Goal: Use online tool/utility: Use online tool/utility

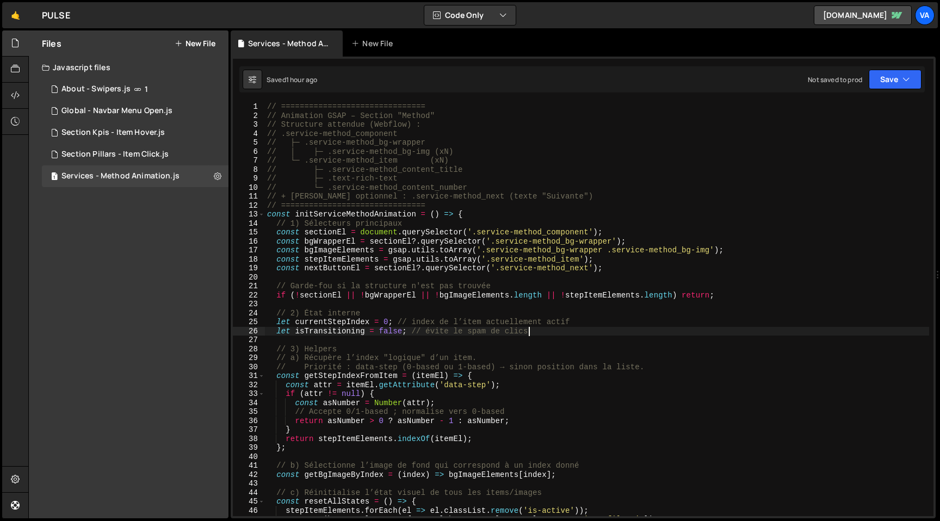
click at [577, 209] on div "// =============================== // Animation GSAP – Section "Method" // Stru…" at bounding box center [597, 318] width 664 height 432
type textarea "initServiceMethodAnimation());"
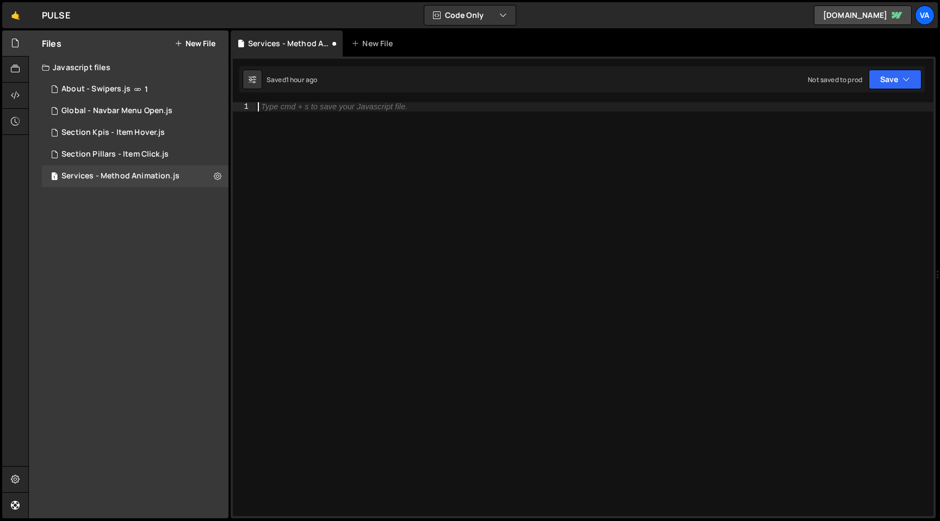
paste textarea "document.addEventListener('DOMContentLoaded', methodAnimation);"
type textarea "document.addEventListener('DOMContentLoaded', methodAnimation);"
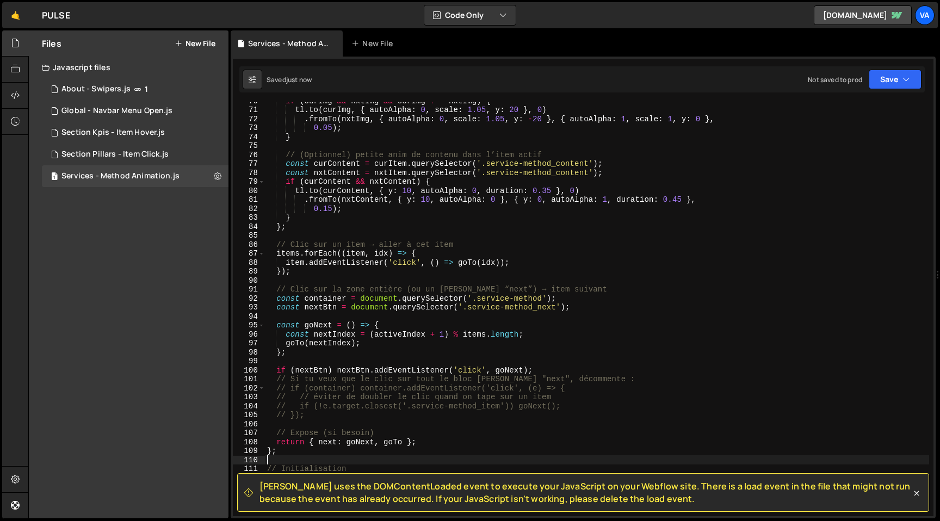
scroll to position [803, 0]
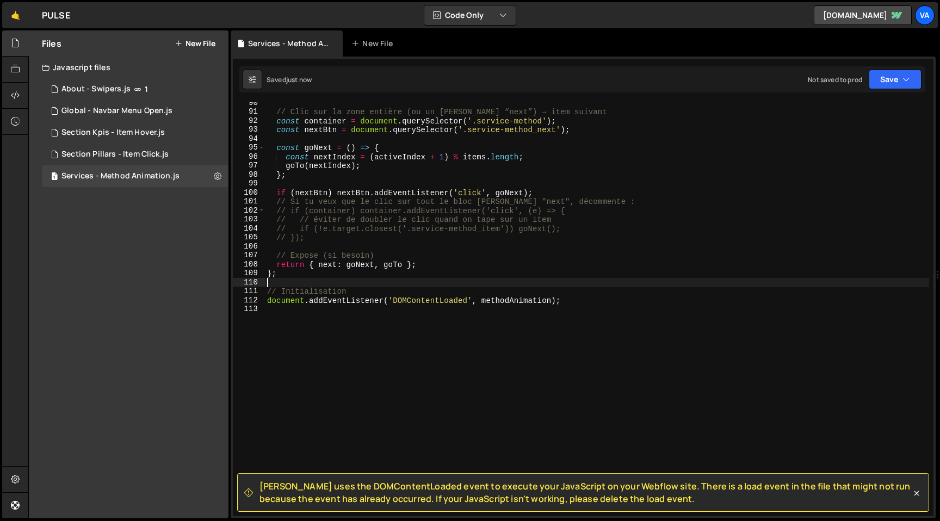
click at [490, 295] on div "// Clic sur la zone entière (ou un [PERSON_NAME] “next”) → item suivant const c…" at bounding box center [597, 314] width 664 height 432
click at [480, 303] on div "// Clic sur la zone entière (ou un [PERSON_NAME] “next”) → item suivant const c…" at bounding box center [597, 314] width 664 height 432
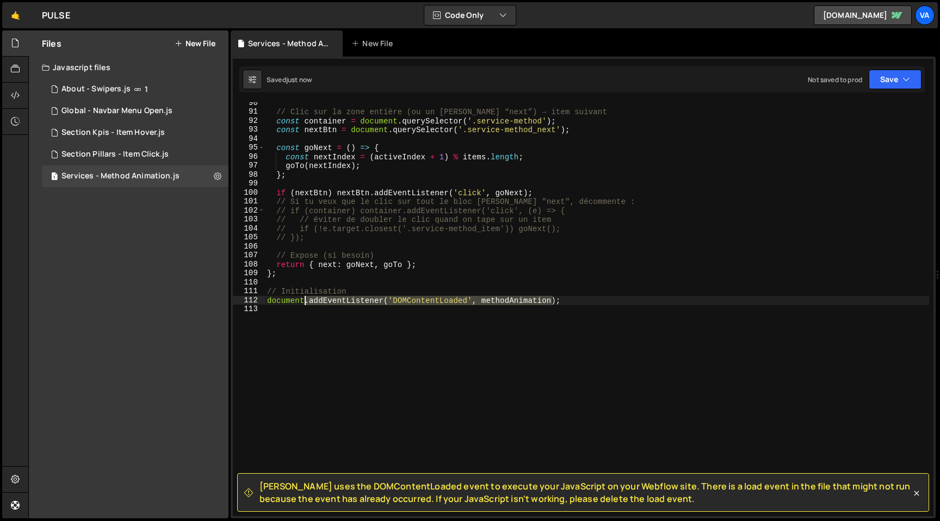
drag, startPoint x: 480, startPoint y: 303, endPoint x: 306, endPoint y: 296, distance: 173.7
click at [306, 296] on div "// Clic sur la zone entière (ou un [PERSON_NAME] “next”) → item suivant const c…" at bounding box center [597, 314] width 664 height 432
click at [478, 301] on div "// Clic sur la zone entière (ou un [PERSON_NAME] “next”) → item suivant const c…" at bounding box center [597, 314] width 664 height 432
drag, startPoint x: 482, startPoint y: 303, endPoint x: 268, endPoint y: 304, distance: 213.9
click at [268, 304] on div "// Clic sur la zone entière (ou un [PERSON_NAME] “next”) → item suivant const c…" at bounding box center [597, 314] width 664 height 432
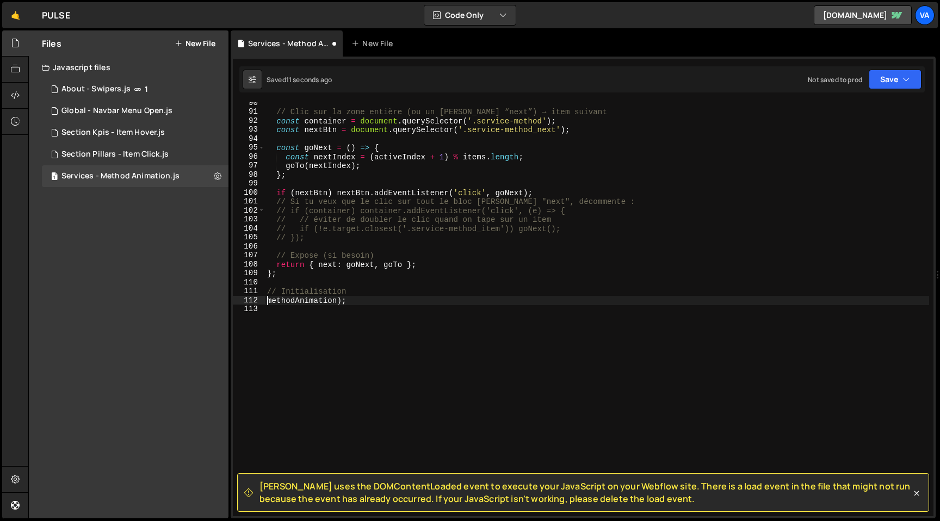
click at [337, 302] on div "// Clic sur la zone entière (ou un [PERSON_NAME] “next”) → item suivant const c…" at bounding box center [597, 314] width 664 height 432
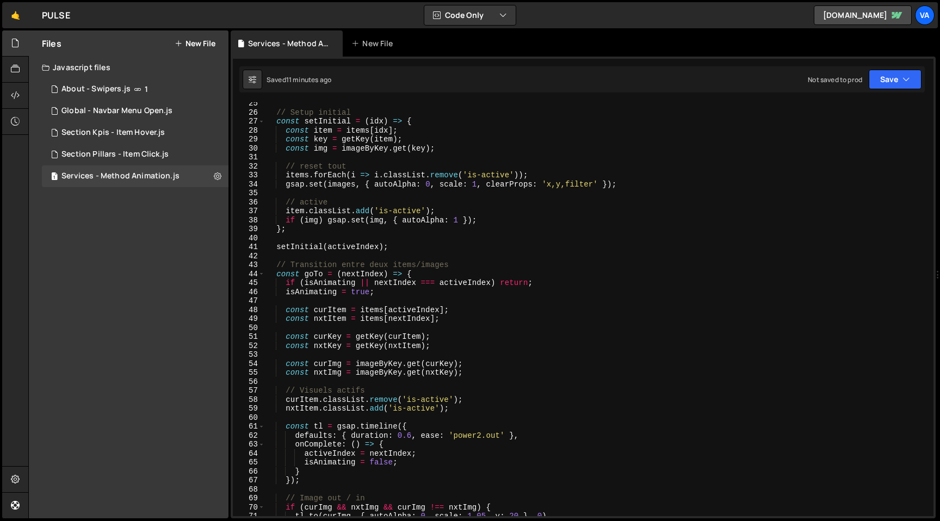
scroll to position [0, 0]
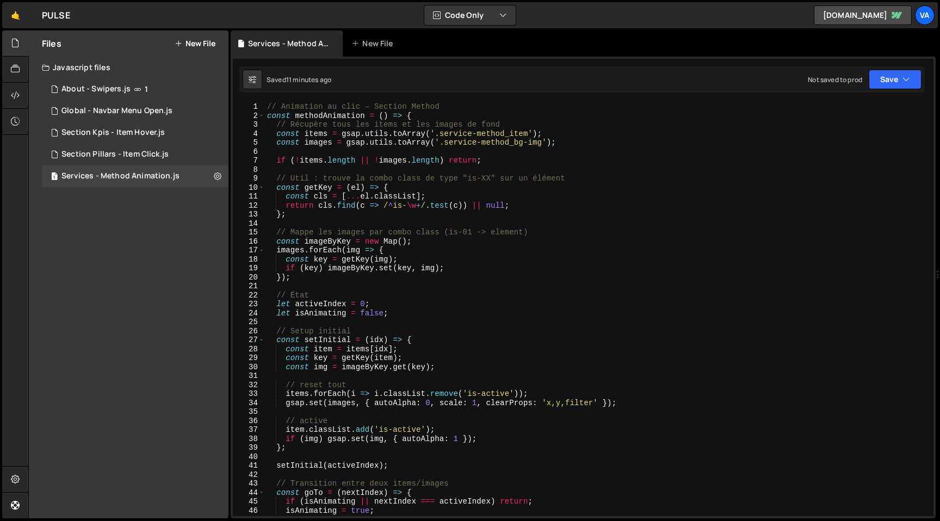
click at [500, 384] on div "// Animation au clic – Section Method const methodAnimation = ( ) => { // Récup…" at bounding box center [597, 318] width 664 height 432
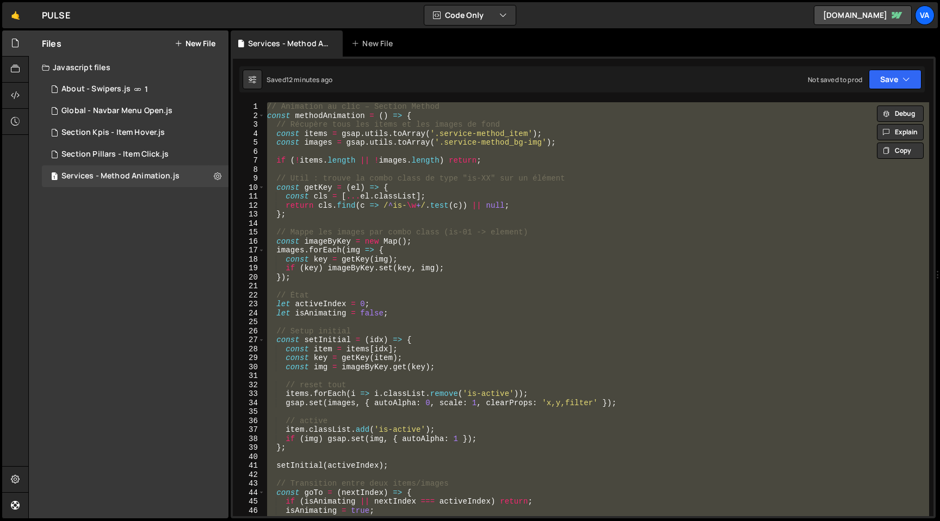
click at [565, 297] on div "// Animation au clic – Section Method const methodAnimation = ( ) => { // Récup…" at bounding box center [597, 318] width 664 height 432
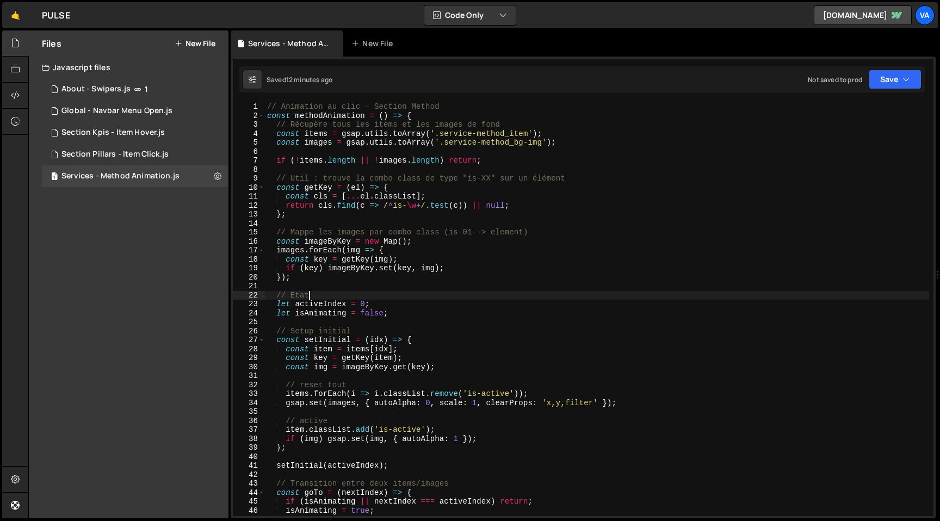
scroll to position [0, 2]
type textarea "methodAnimation();"
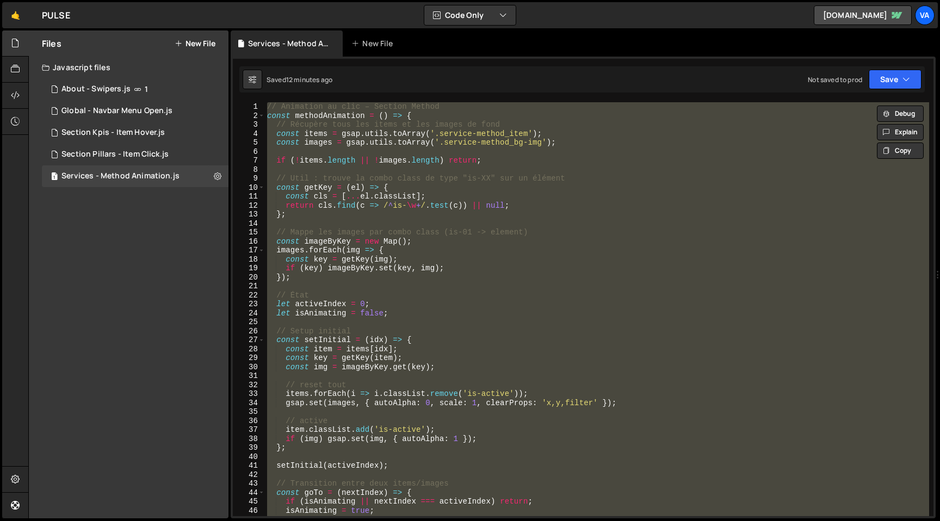
scroll to position [0, 0]
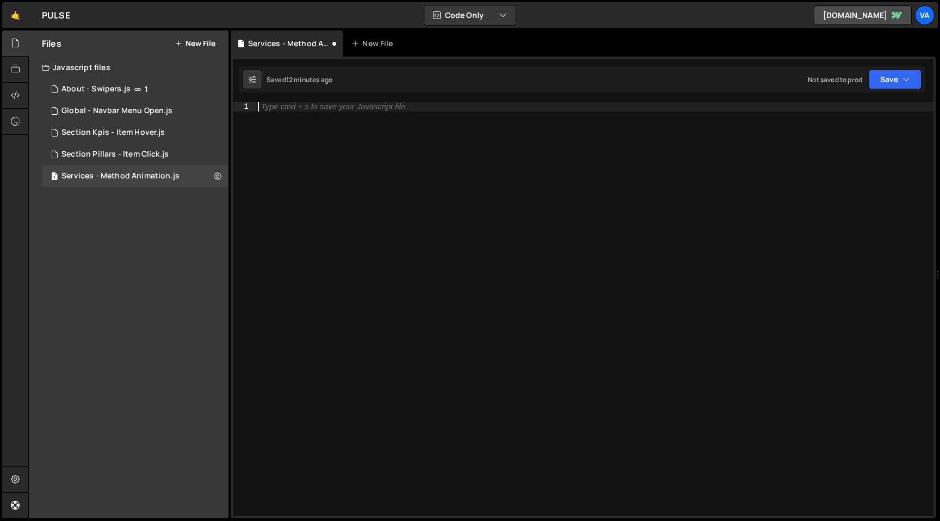
paste textarea "methodAnimation();"
type textarea "methodAnimation();"
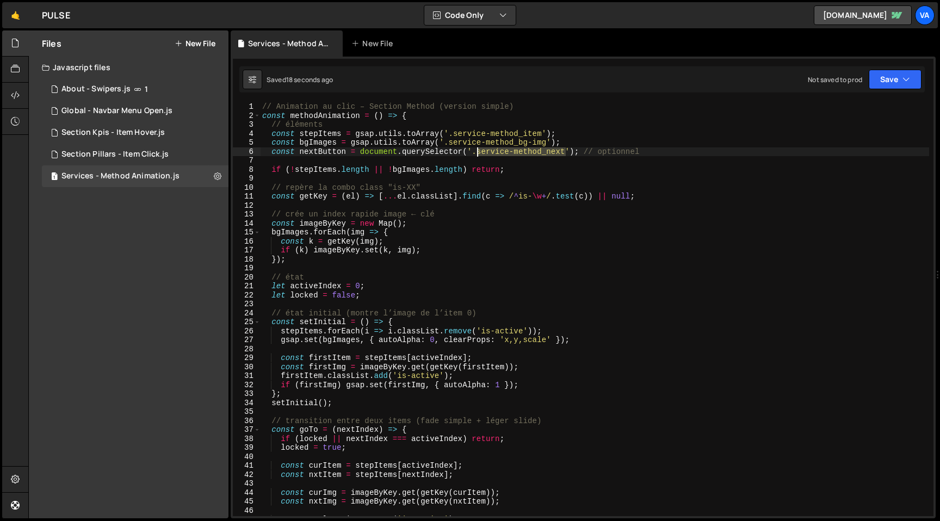
drag, startPoint x: 564, startPoint y: 150, endPoint x: 478, endPoint y: 153, distance: 86.6
click at [478, 153] on div "// Animation au clic – Section Method (version simple) const methodAnimation = …" at bounding box center [594, 318] width 669 height 432
paste textarea "service-method_bg-wrapper"
drag, startPoint x: 593, startPoint y: 152, endPoint x: 479, endPoint y: 154, distance: 113.7
click at [479, 154] on div "// Animation au clic – Section Method (version simple) const methodAnimation = …" at bounding box center [594, 318] width 669 height 432
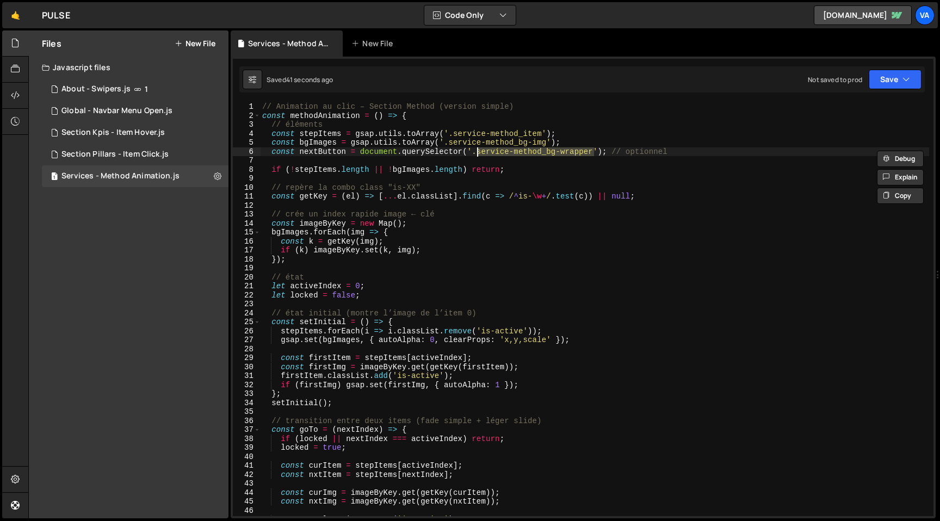
paste textarea "component"
click at [512, 195] on div "// Animation au clic – Section Method (version simple) const methodAnimation = …" at bounding box center [594, 318] width 669 height 432
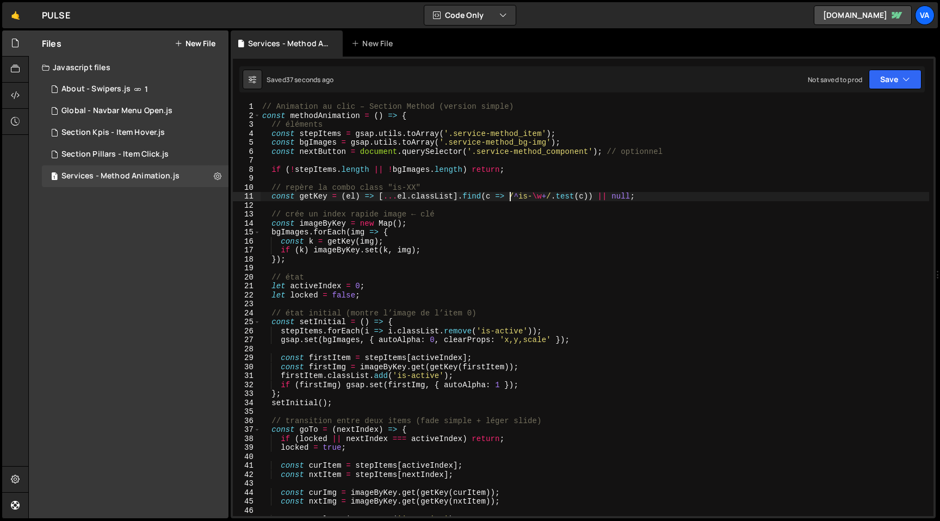
type textarea "methodAnimation();"
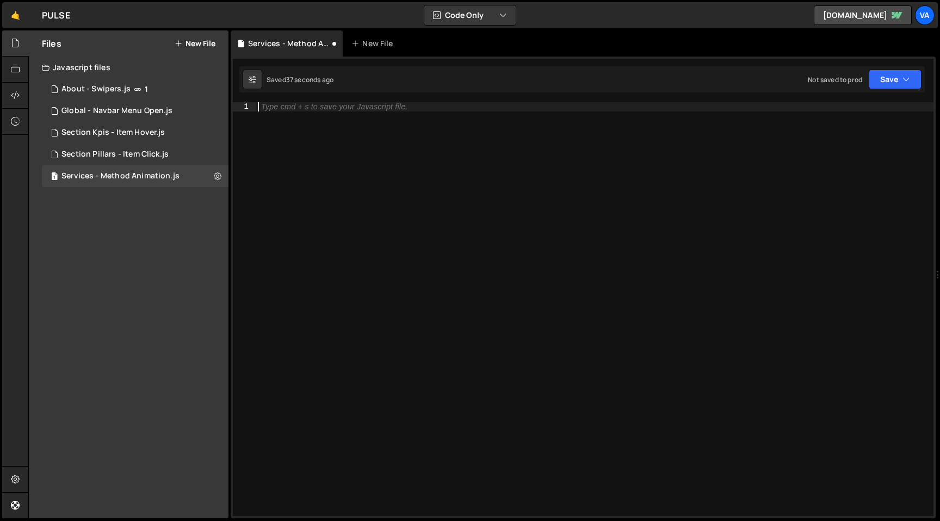
paste textarea "methodAnimation();"
type textarea "methodAnimation();"
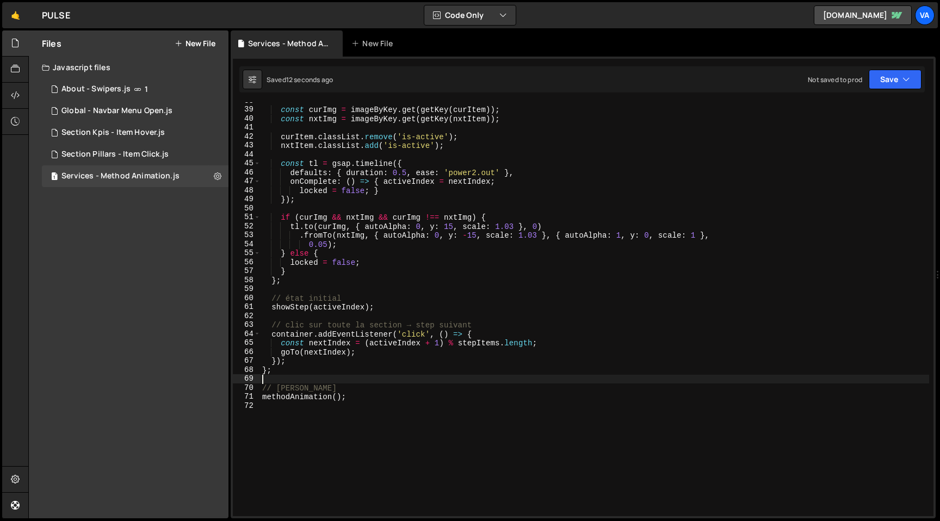
scroll to position [346, 0]
